Goal: Task Accomplishment & Management: Manage account settings

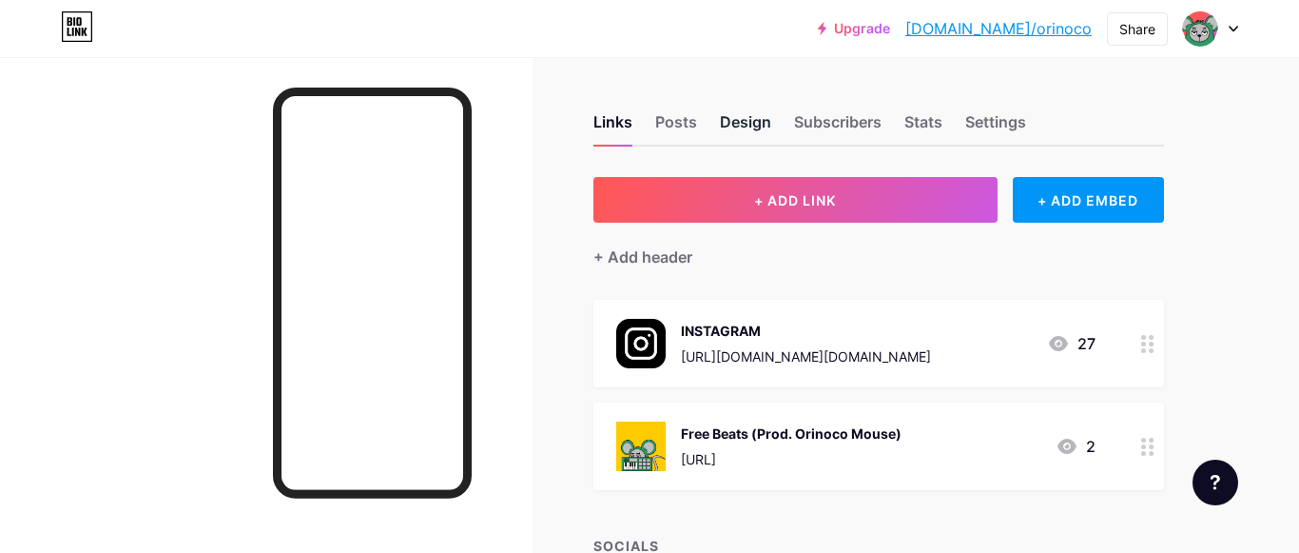
click at [754, 121] on div "Design" at bounding box center [745, 127] width 51 height 34
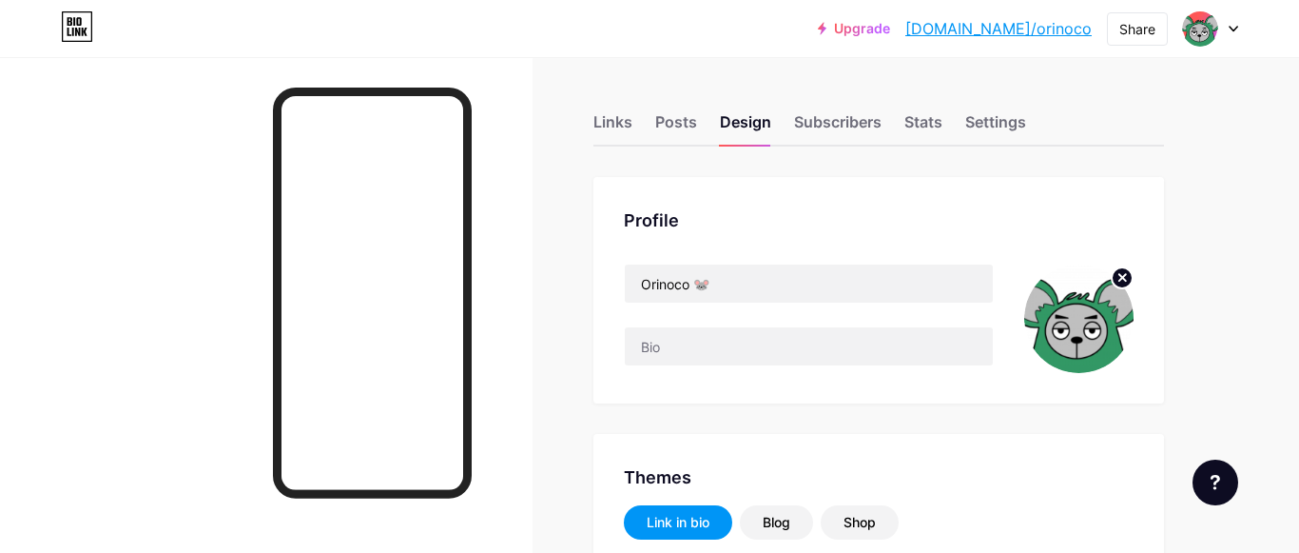
click at [1125, 270] on circle at bounding box center [1122, 277] width 21 height 21
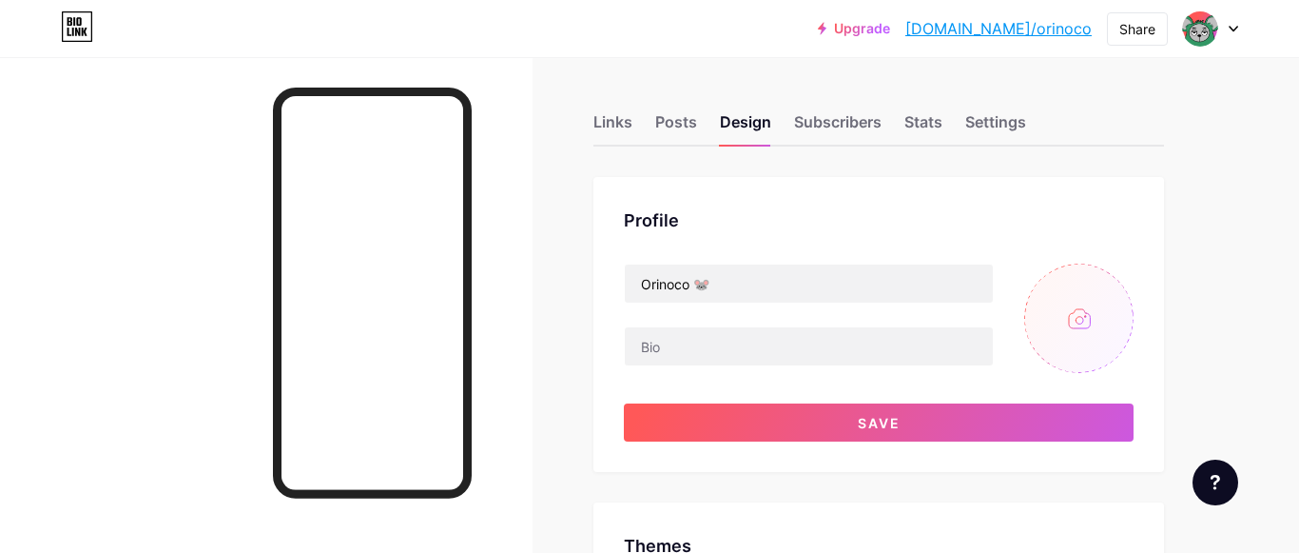
click at [1090, 298] on input "file" at bounding box center [1078, 317] width 109 height 109
type input "#ffffff"
type input "#008040"
type input "#000000"
type input "C:\fakepath\Sem título2.png"
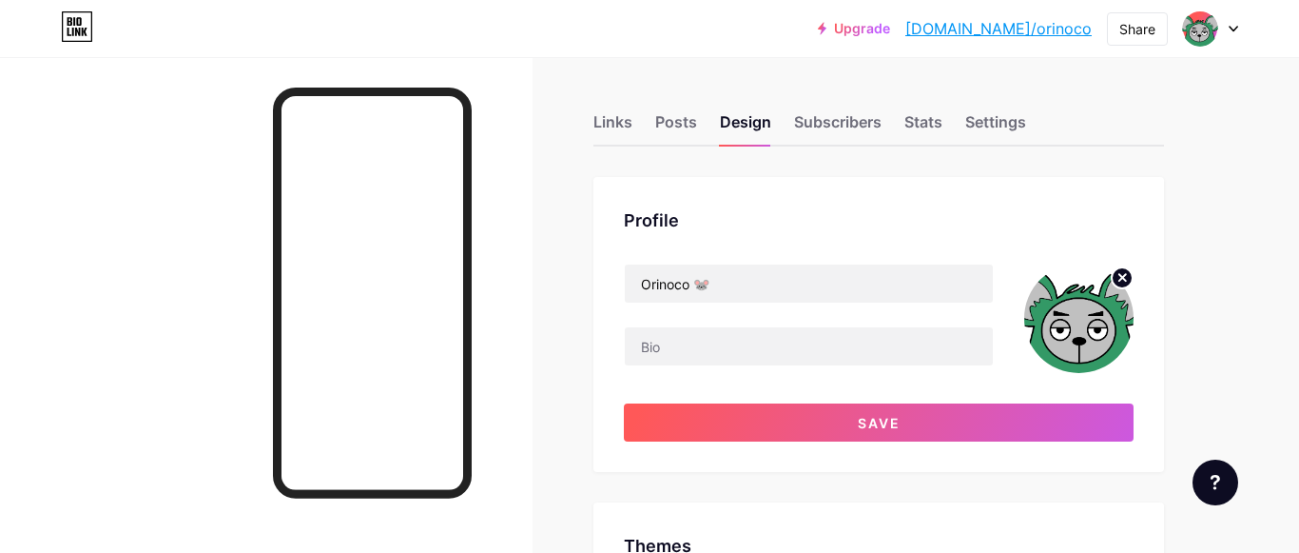
click at [1115, 272] on circle at bounding box center [1122, 277] width 21 height 21
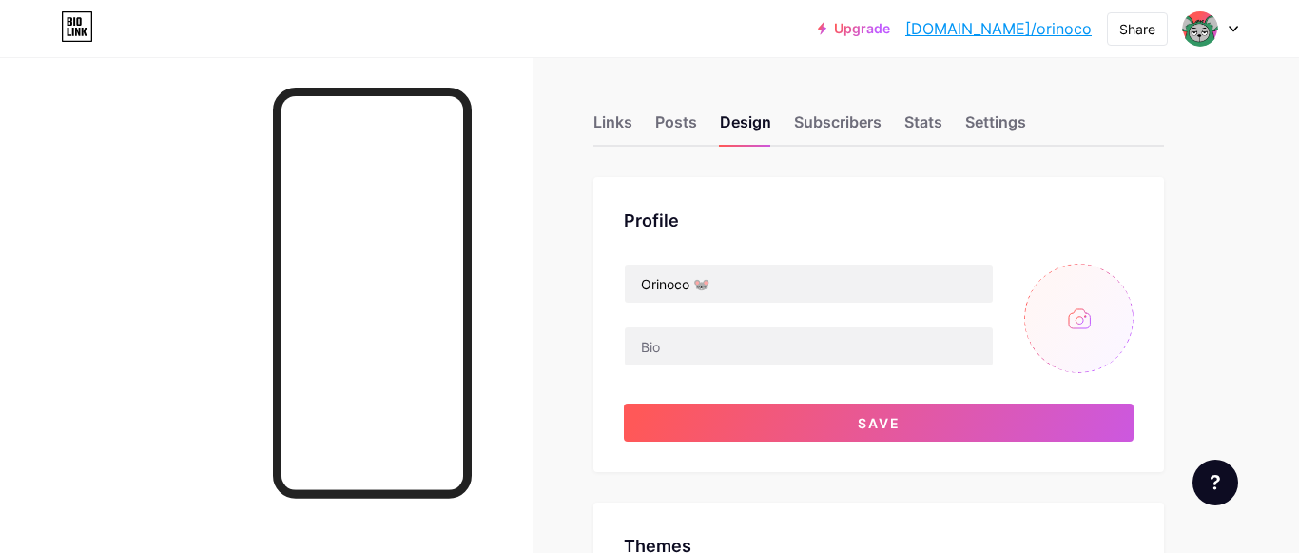
click at [1088, 313] on input "file" at bounding box center [1078, 317] width 109 height 109
type input "C:\fakepath\Sem título2.png"
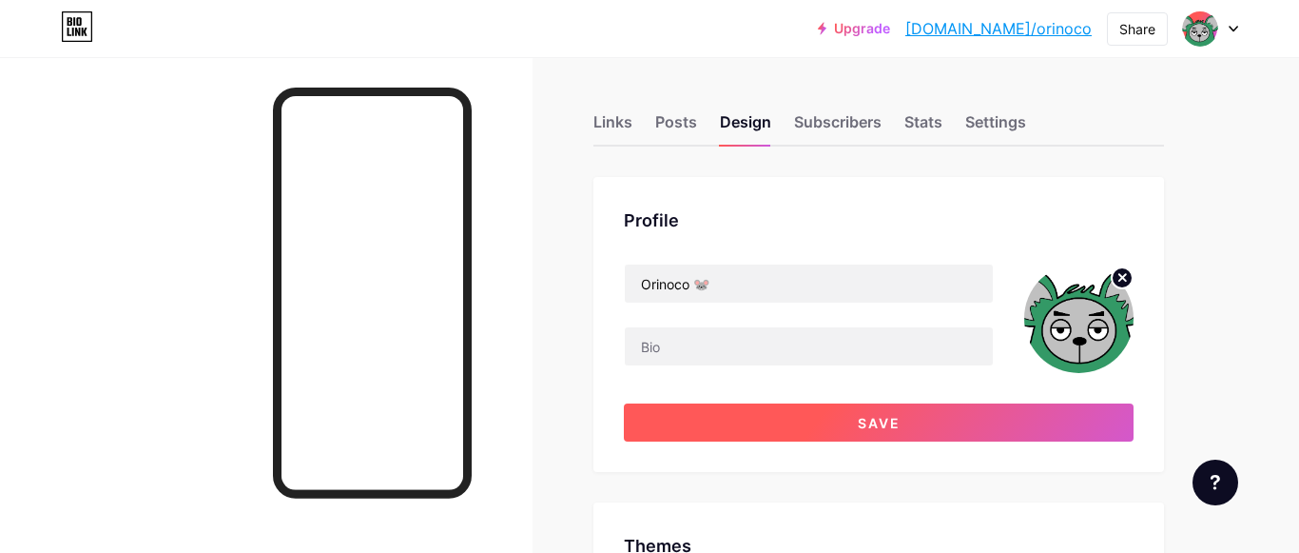
click at [881, 419] on span "Save" at bounding box center [879, 423] width 43 height 16
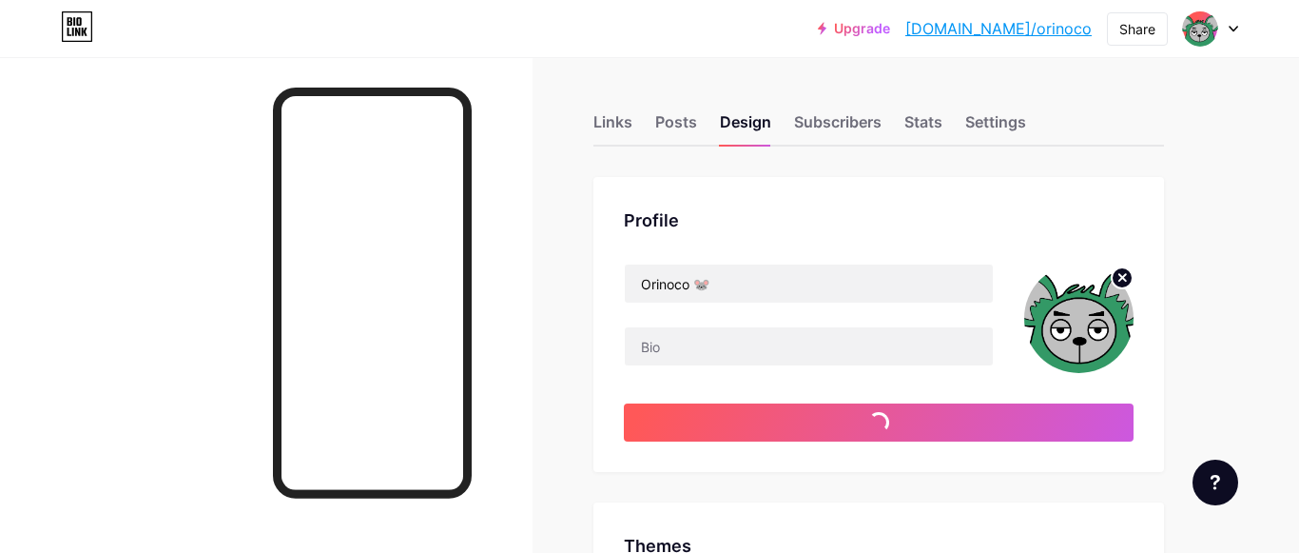
type input "#ffffff"
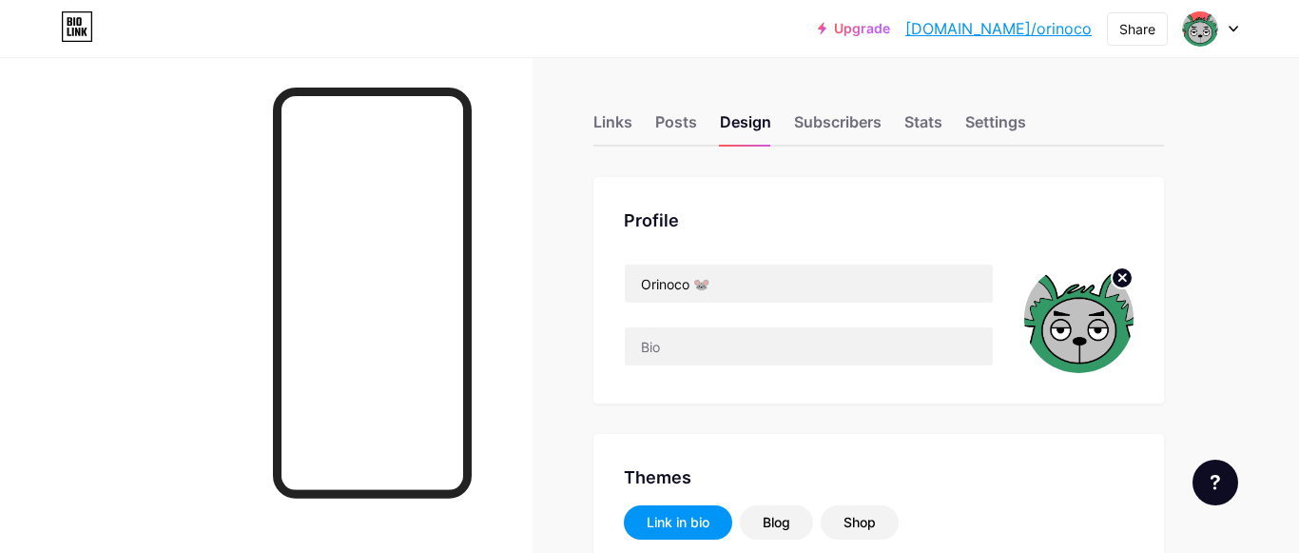
click at [1125, 271] on circle at bounding box center [1122, 277] width 21 height 21
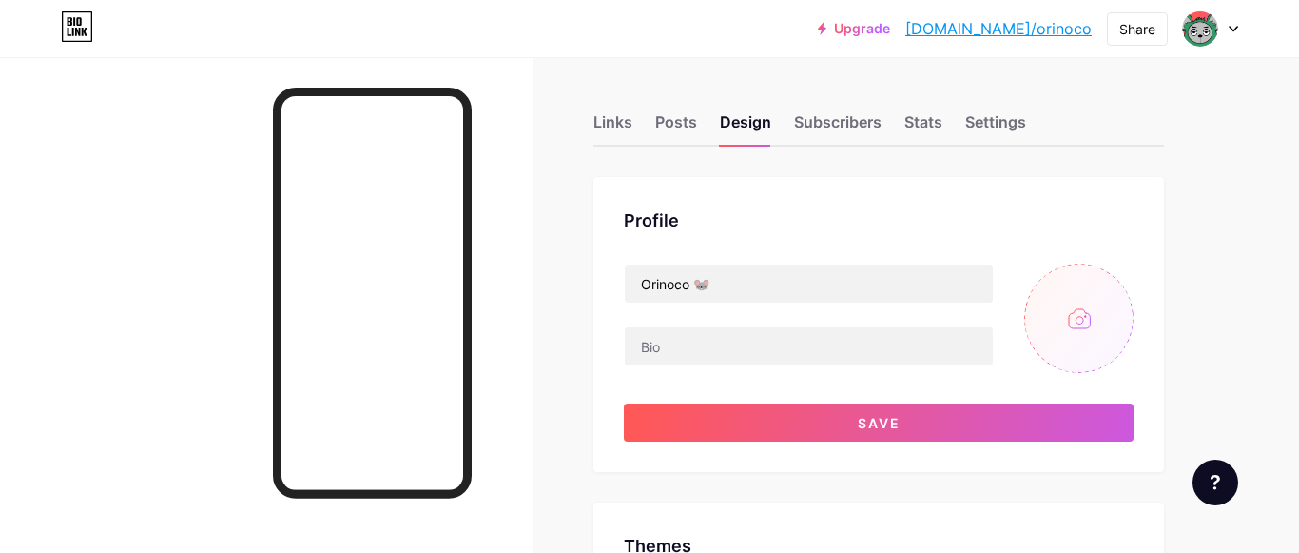
click at [1086, 310] on input "file" at bounding box center [1078, 317] width 109 height 109
type input "C:\fakepath\Sem título2.png"
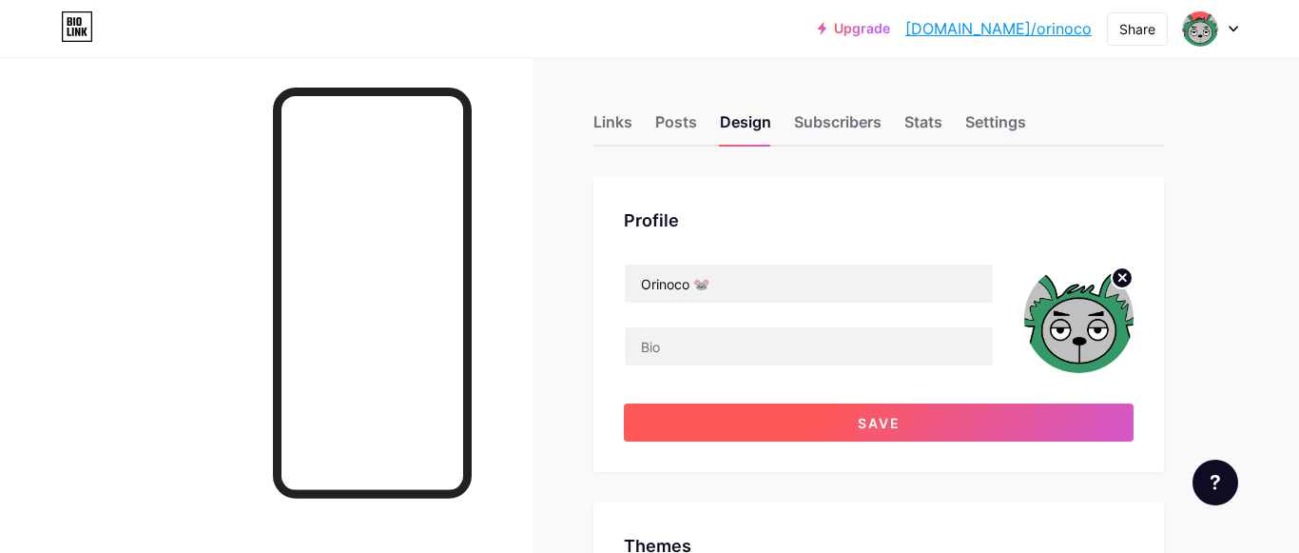
click at [883, 430] on span "Save" at bounding box center [879, 423] width 43 height 16
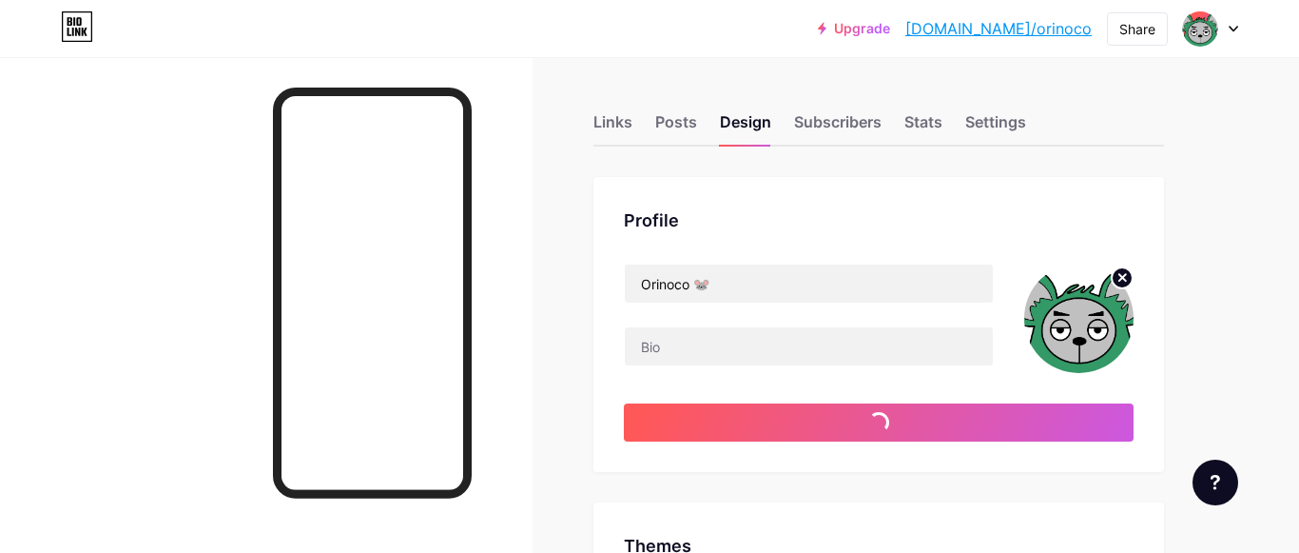
type input "#ffffff"
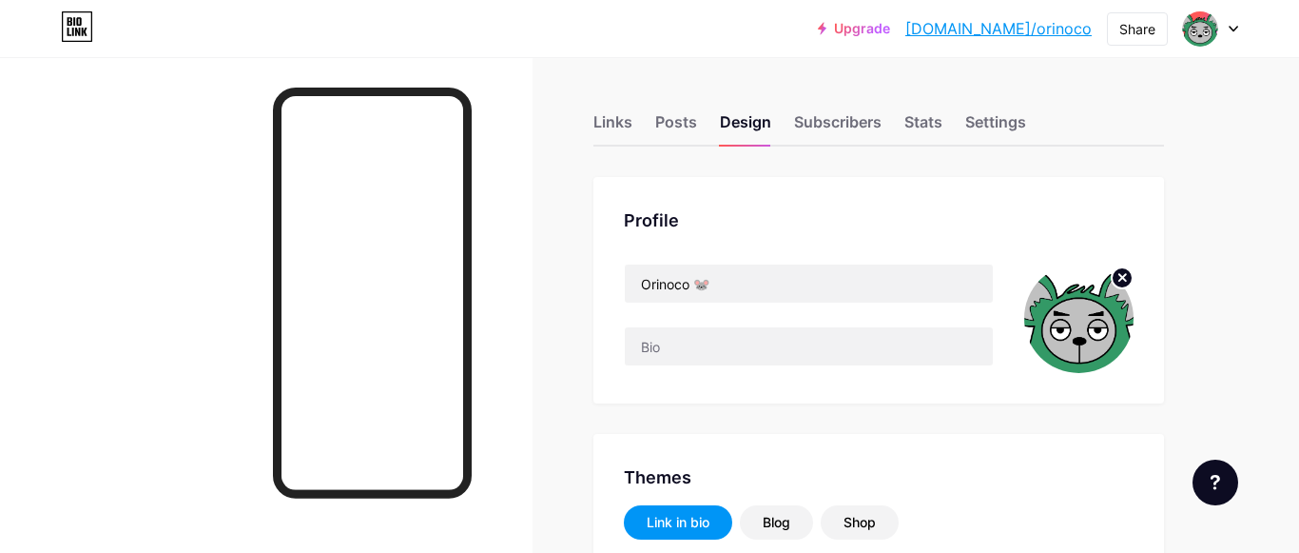
click at [1024, 20] on link "[DOMAIN_NAME]/orinoco" at bounding box center [999, 28] width 186 height 23
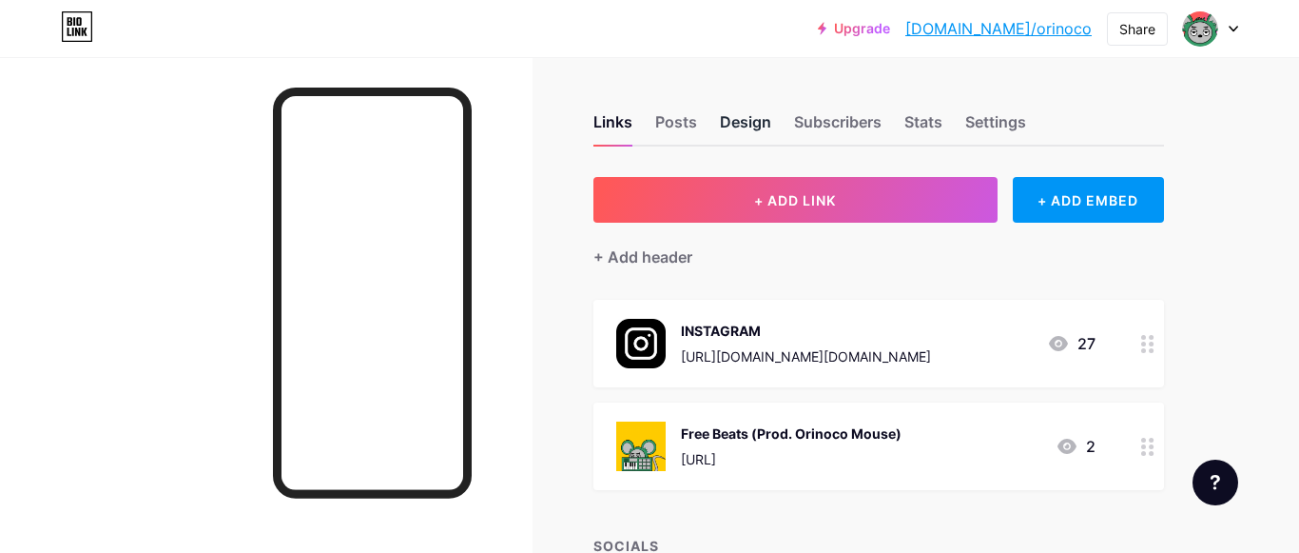
click at [754, 123] on div "Design" at bounding box center [745, 127] width 51 height 34
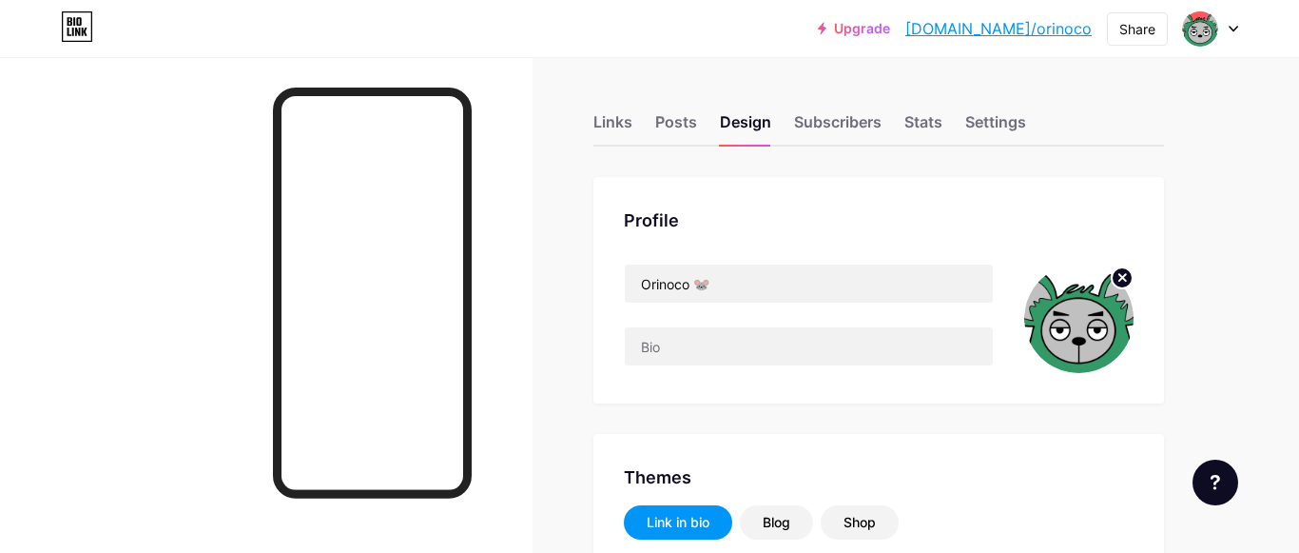
click at [1125, 276] on icon at bounding box center [1123, 277] width 7 height 7
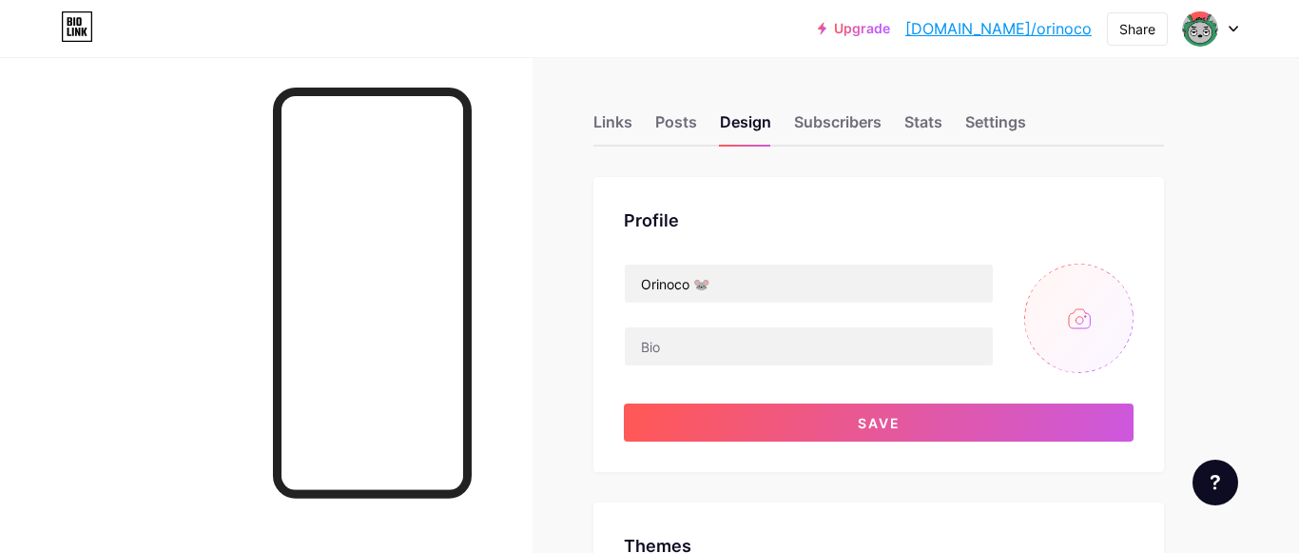
type input "#ffffff"
type input "#008040"
type input "#000000"
click at [1090, 314] on input "file" at bounding box center [1078, 317] width 109 height 109
type input "C:\fakepath\Sem título2.png"
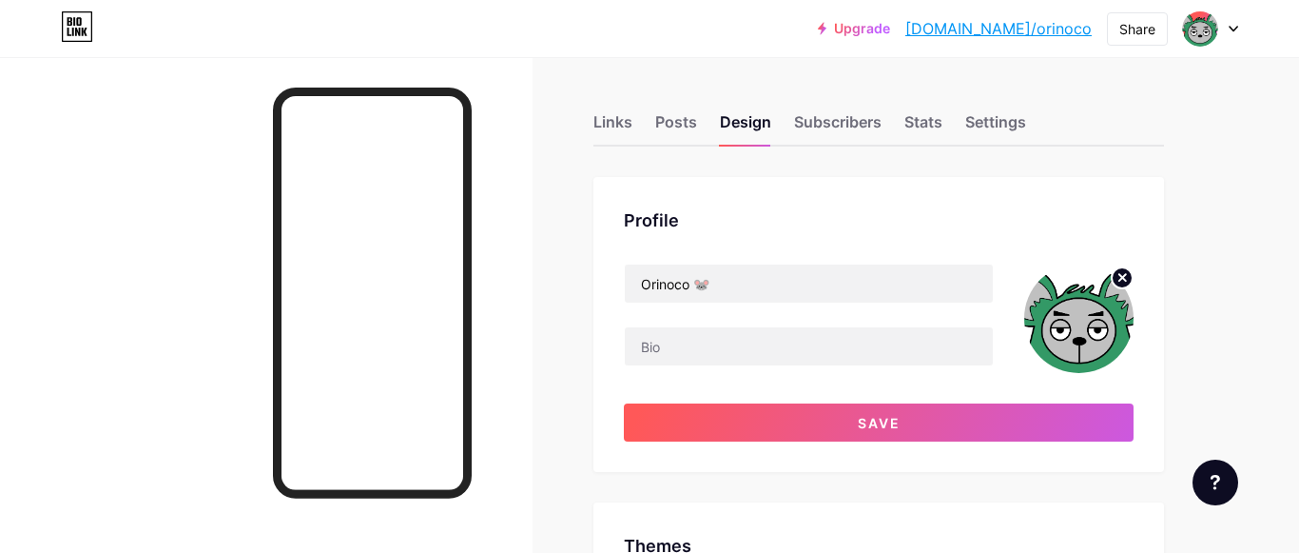
click at [1124, 270] on circle at bounding box center [1122, 277] width 21 height 21
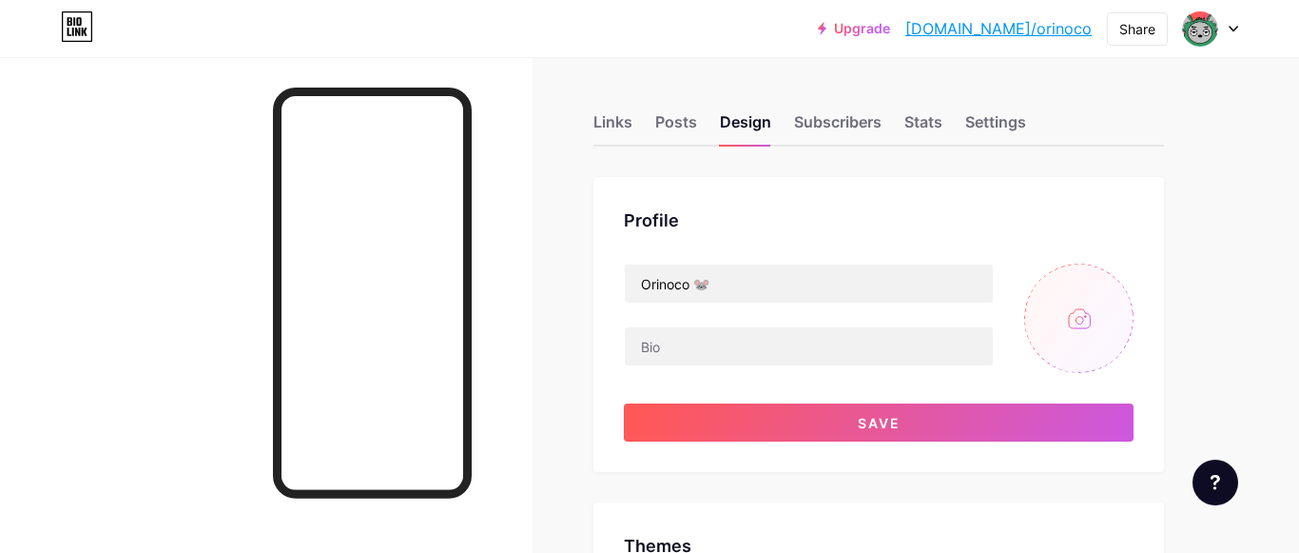
type input "C:\fakepath\Sem título2.png"
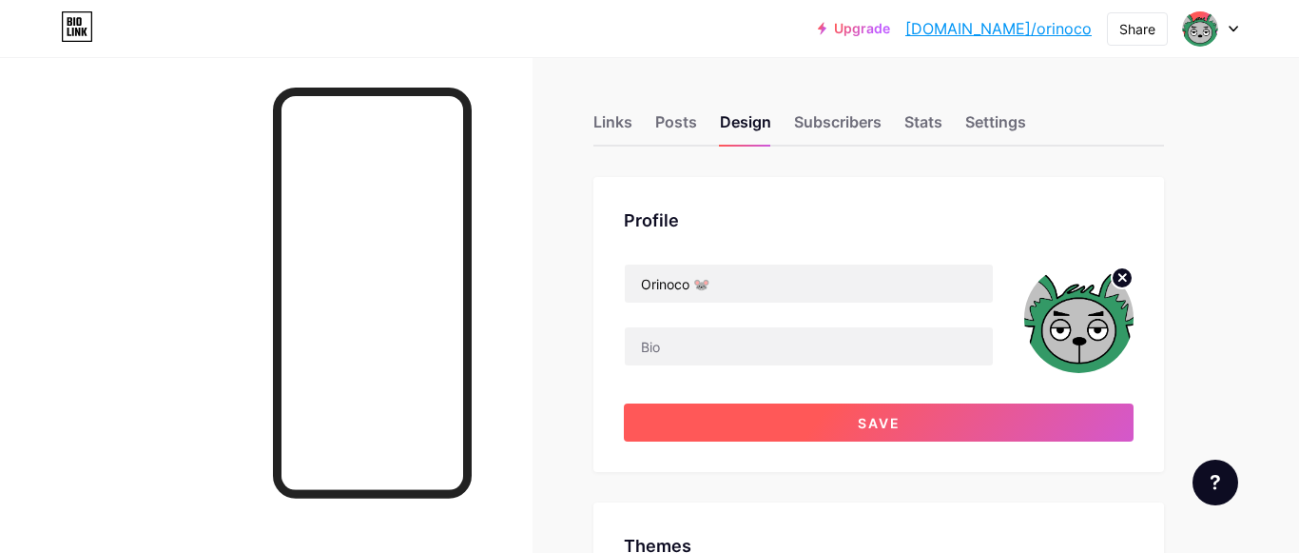
click at [881, 430] on span "Save" at bounding box center [879, 423] width 43 height 16
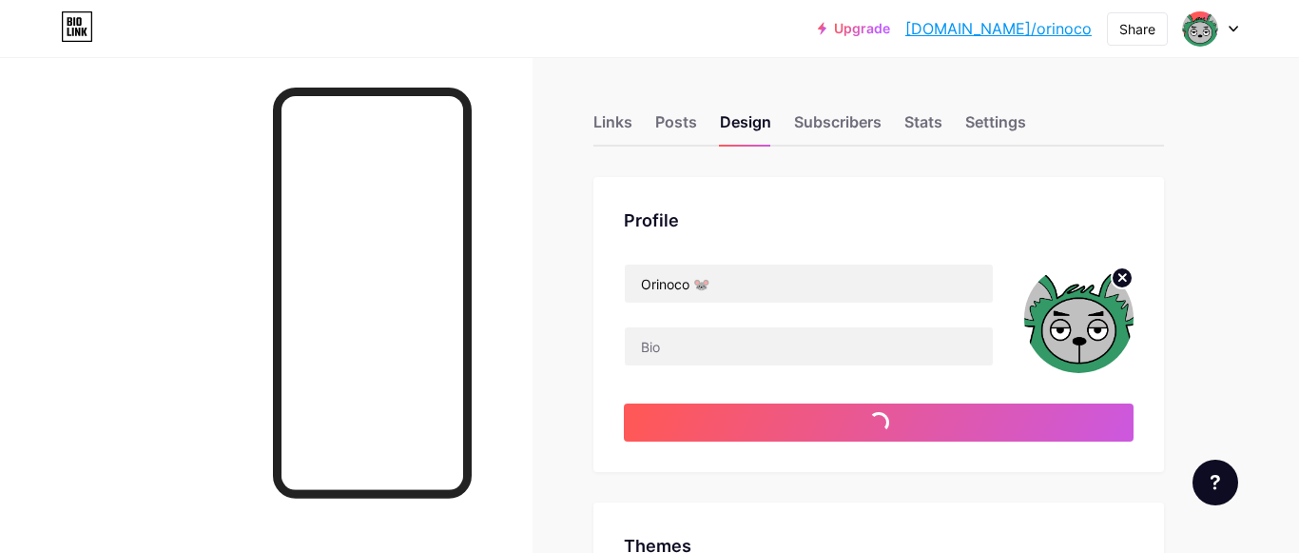
type input "#ffffff"
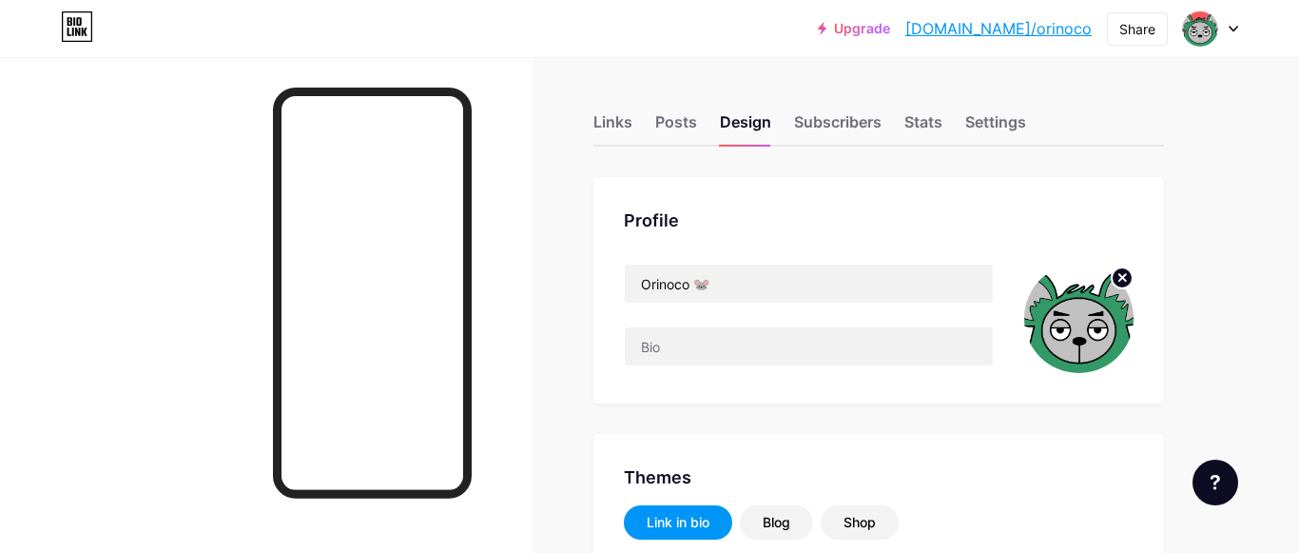
click at [1022, 36] on link "[DOMAIN_NAME]/orinoco" at bounding box center [999, 28] width 186 height 23
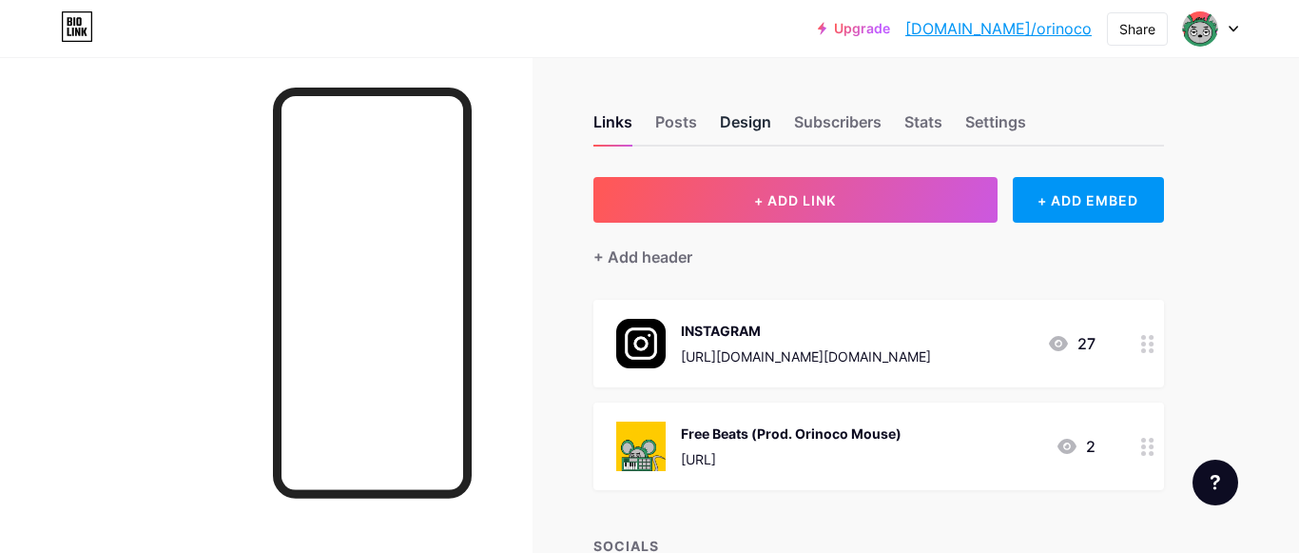
click at [734, 127] on div "Design" at bounding box center [745, 127] width 51 height 34
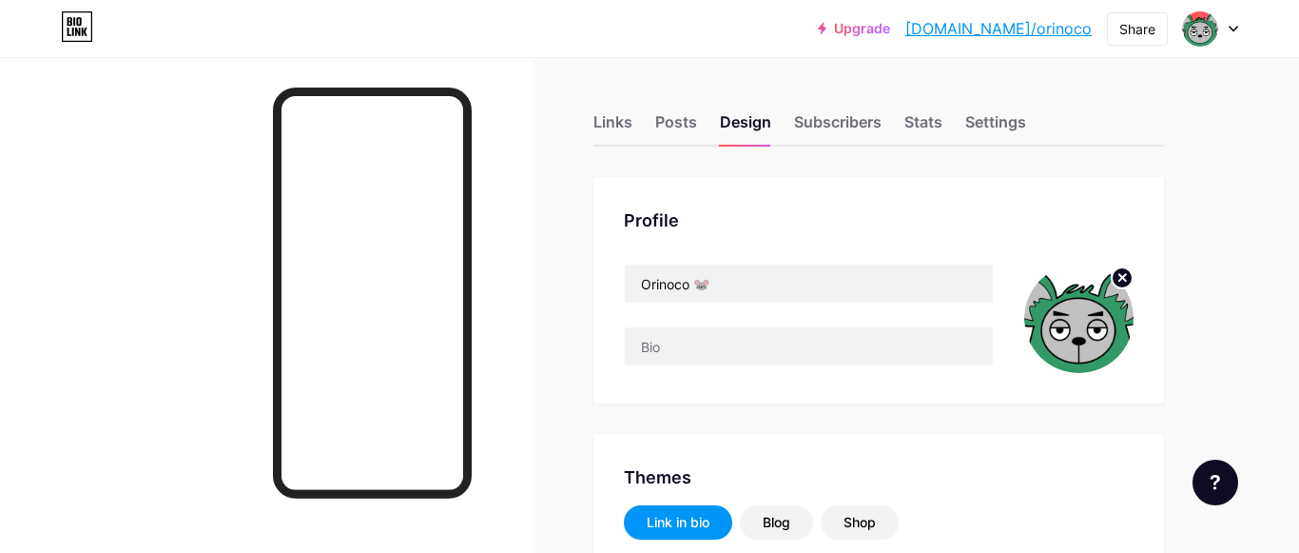
click at [1120, 276] on circle at bounding box center [1122, 277] width 21 height 21
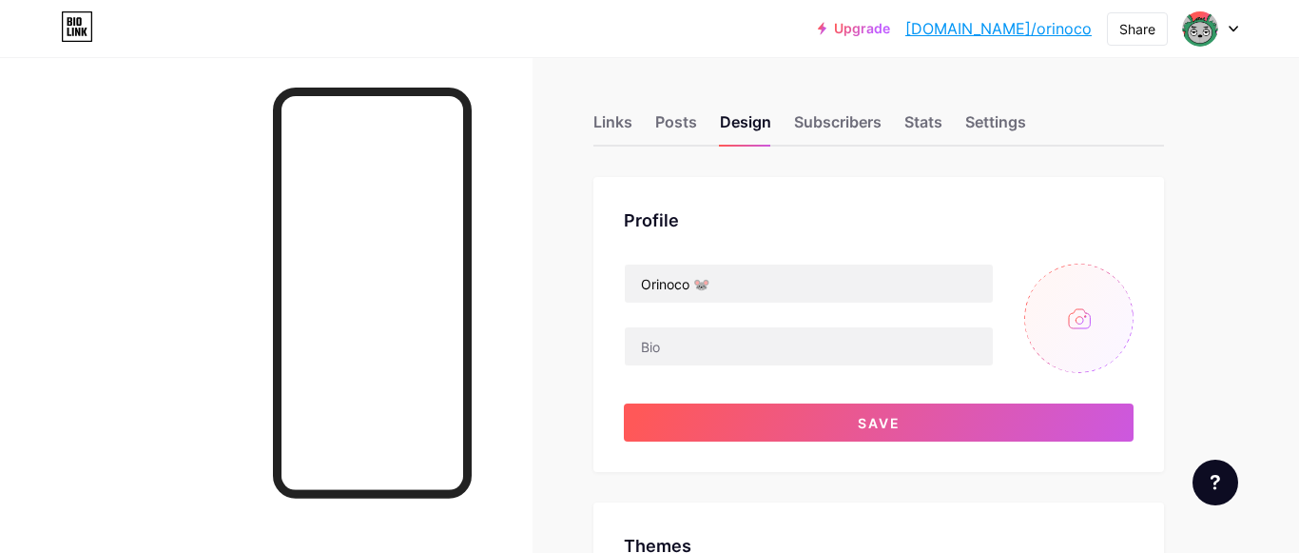
click at [1073, 310] on input "file" at bounding box center [1078, 317] width 109 height 109
type input "#ffffff"
type input "#008040"
type input "#000000"
type input "C:\fakepath\Sem título2.png"
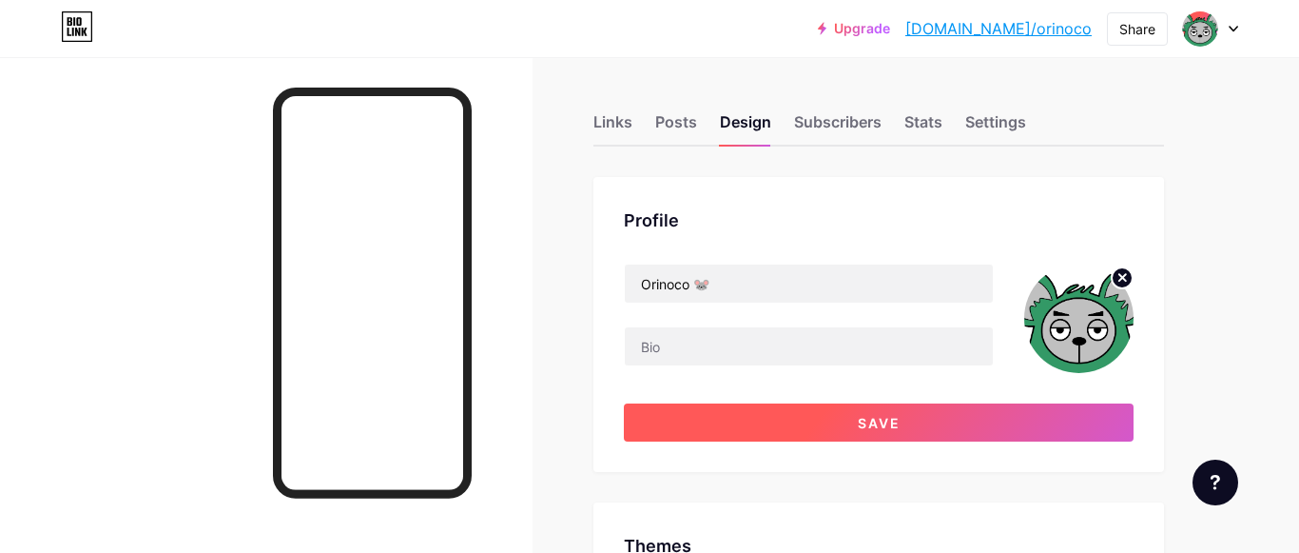
click at [880, 416] on span "Save" at bounding box center [879, 423] width 43 height 16
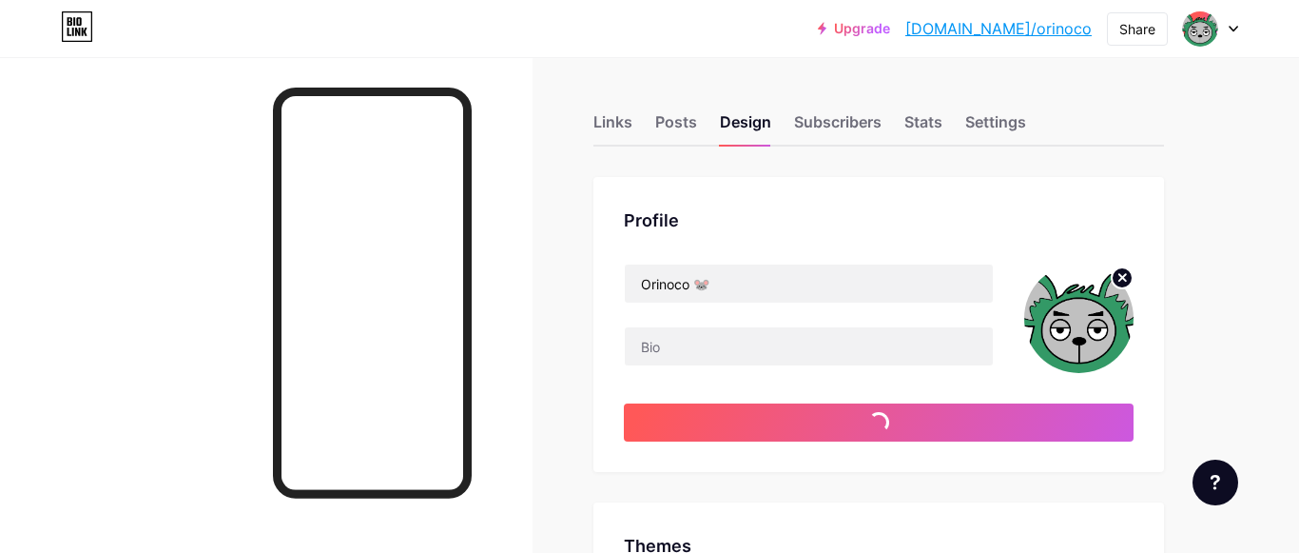
type input "#ffffff"
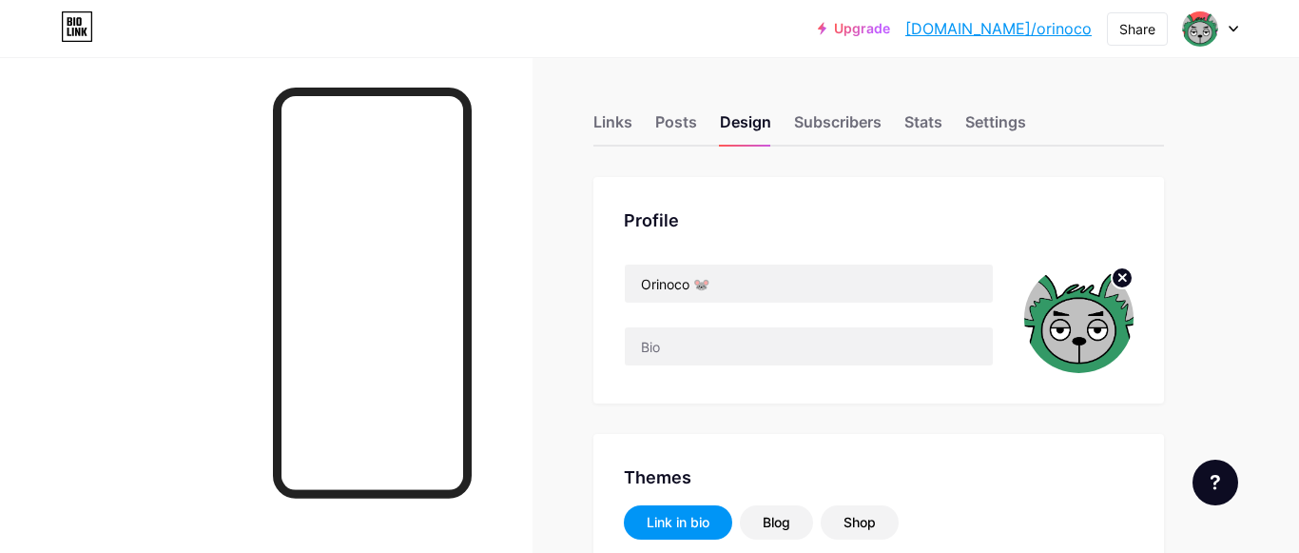
click at [1011, 28] on link "[DOMAIN_NAME]/orinoco" at bounding box center [999, 28] width 186 height 23
